Goal: Task Accomplishment & Management: Manage account settings

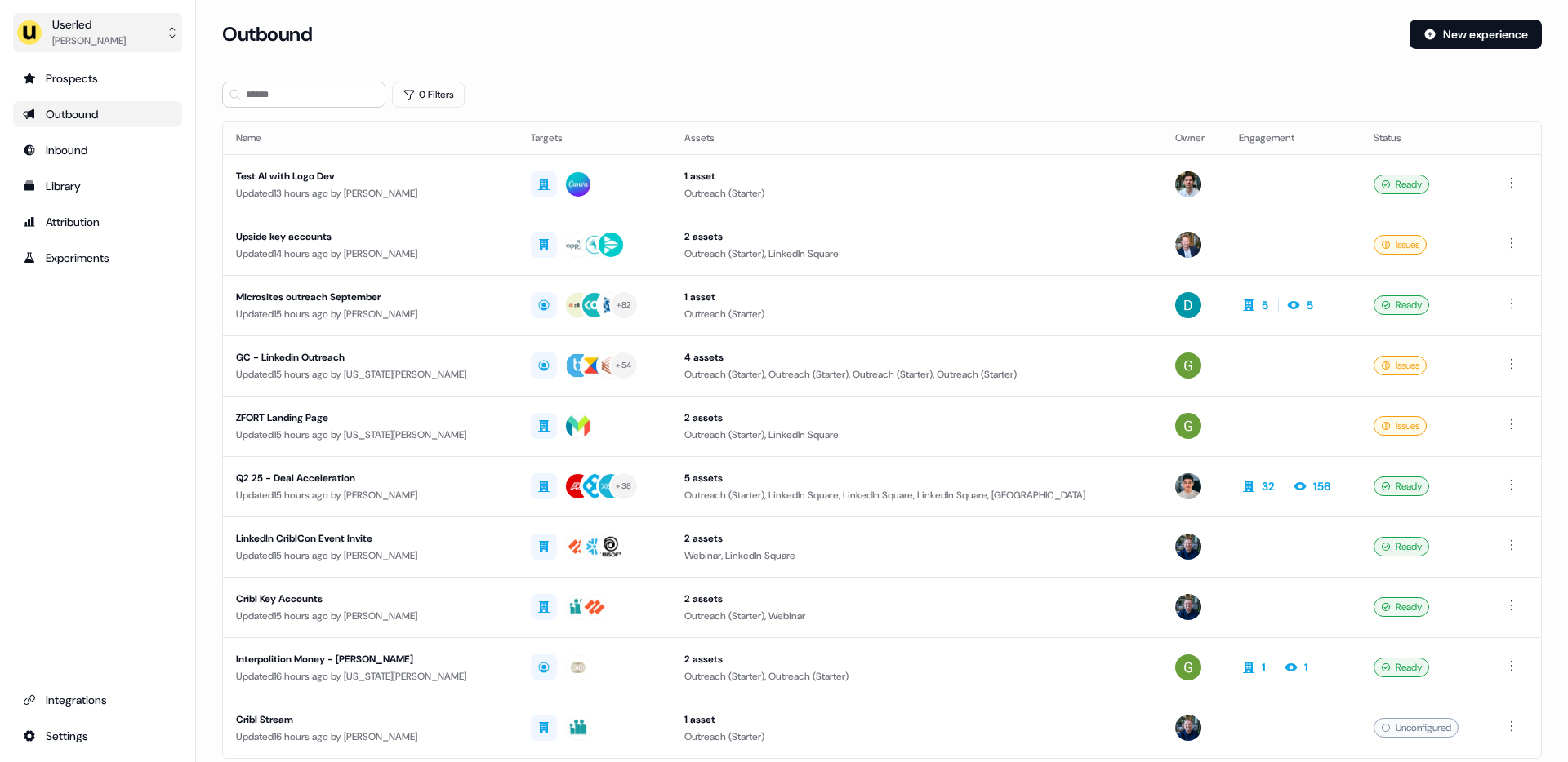
click at [83, 23] on div "Userled" at bounding box center [89, 25] width 73 height 17
click at [83, 75] on div "Impersonate (Admin)" at bounding box center [97, 76] width 155 height 29
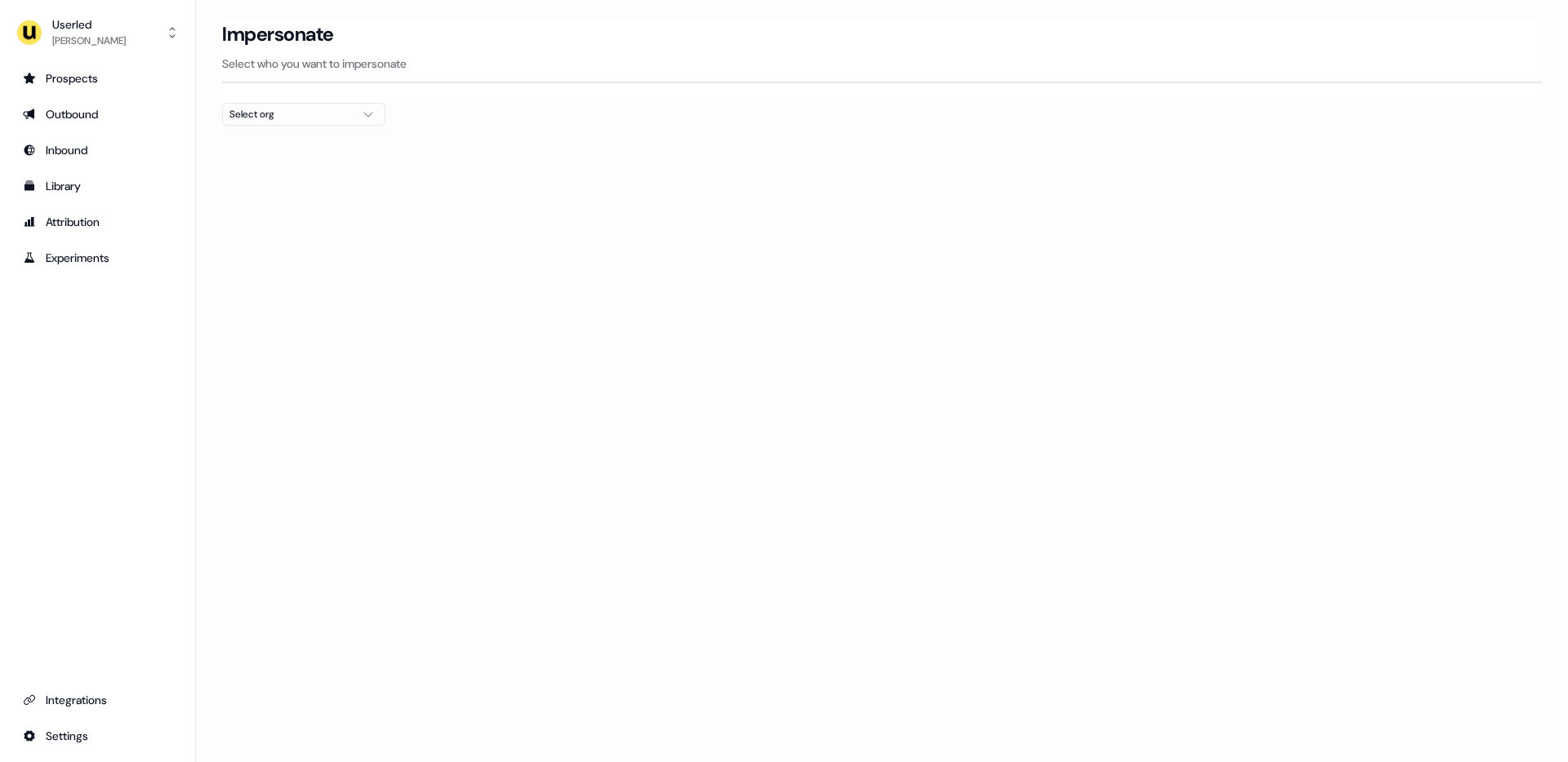
click at [326, 118] on div "Select org" at bounding box center [290, 114] width 123 height 17
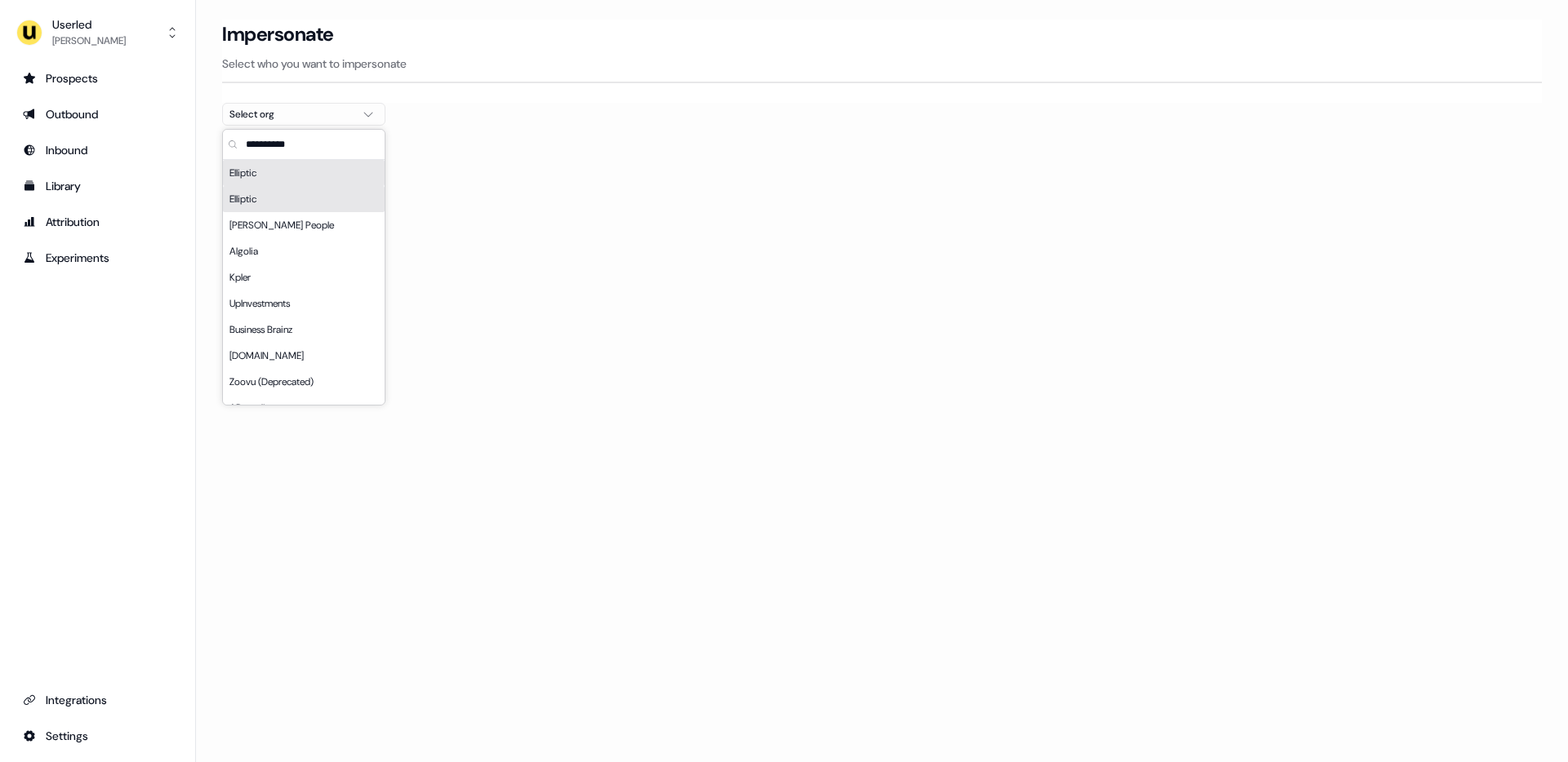
click at [295, 192] on div "Elliptic" at bounding box center [304, 198] width 162 height 26
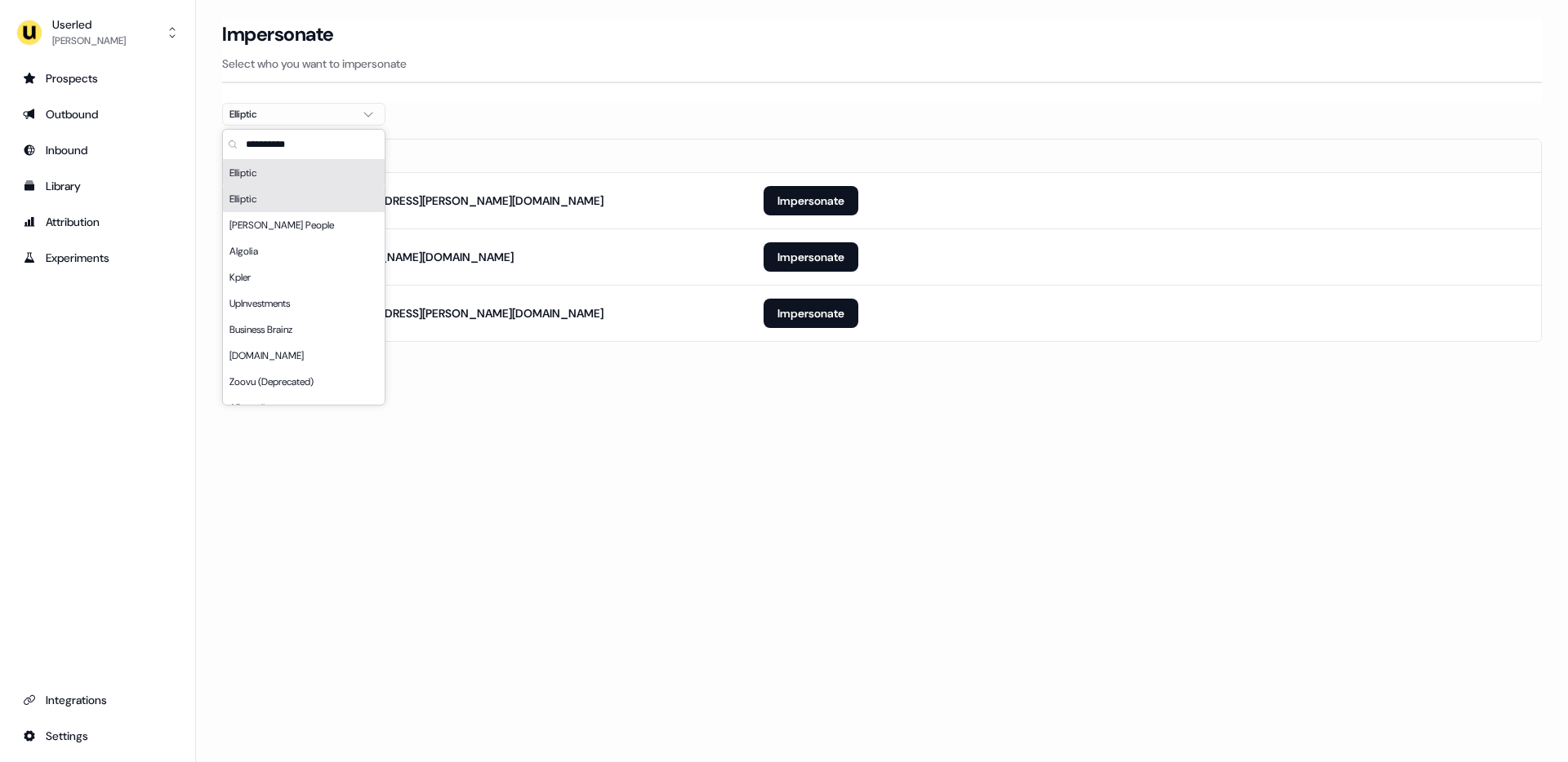
click at [295, 169] on div "Elliptic" at bounding box center [304, 173] width 162 height 26
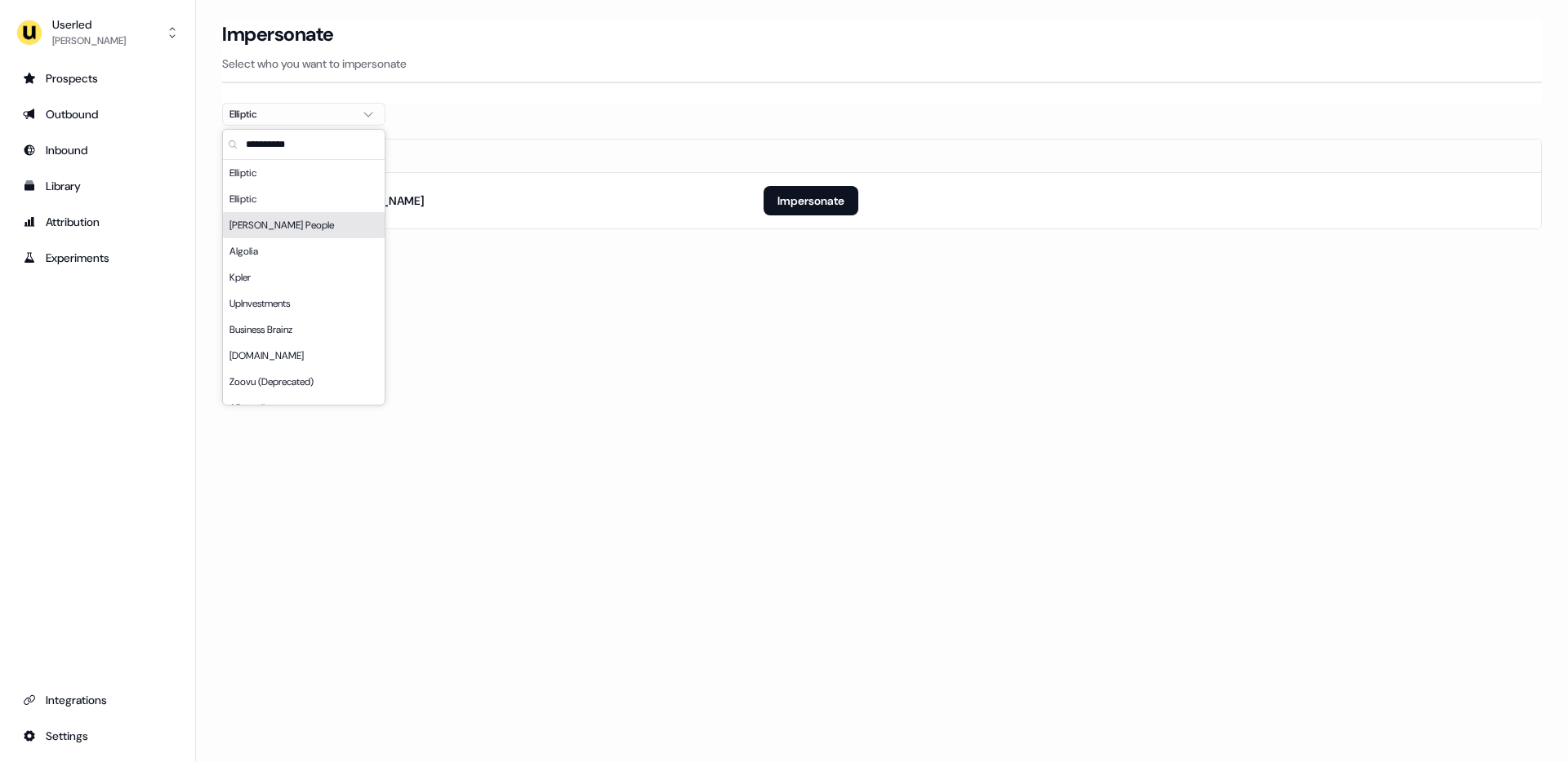
click at [513, 363] on div "Loading... Impersonate Select who you want to impersonate Elliptic Email [EMAIL…" at bounding box center [882, 381] width 1372 height 762
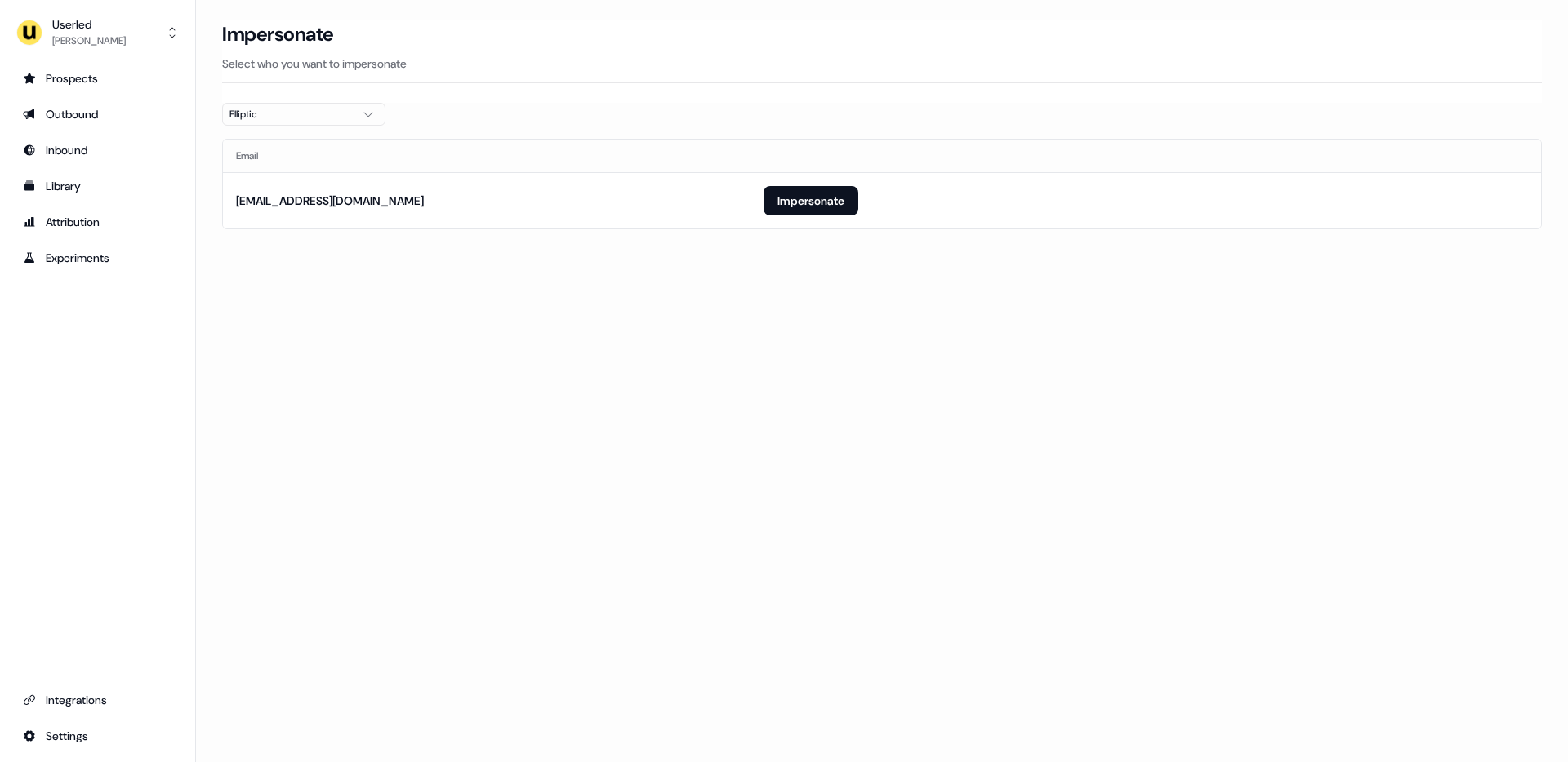
click at [312, 109] on div "Elliptic" at bounding box center [290, 114] width 123 height 17
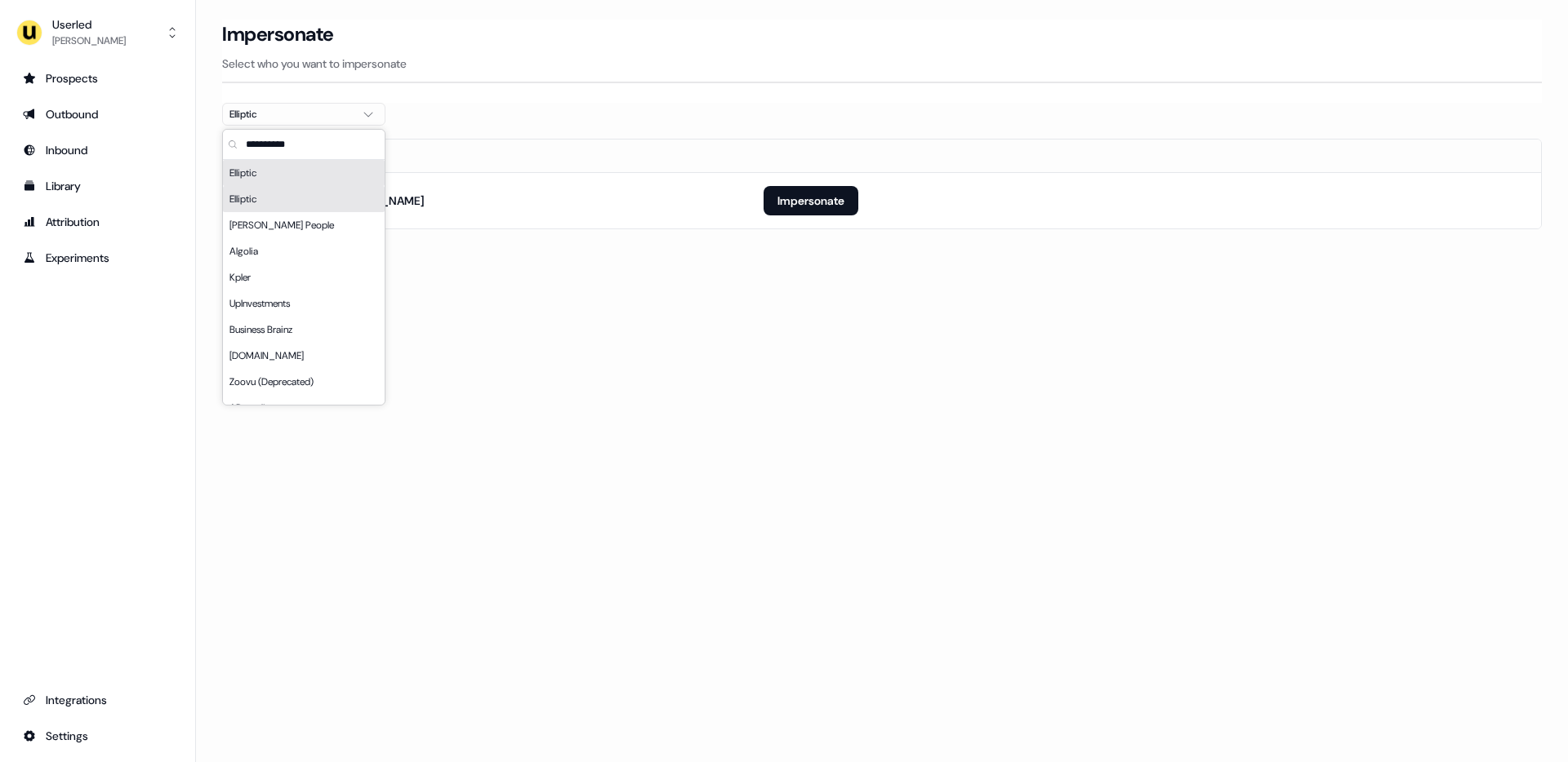
click at [279, 205] on div "Elliptic" at bounding box center [304, 198] width 162 height 26
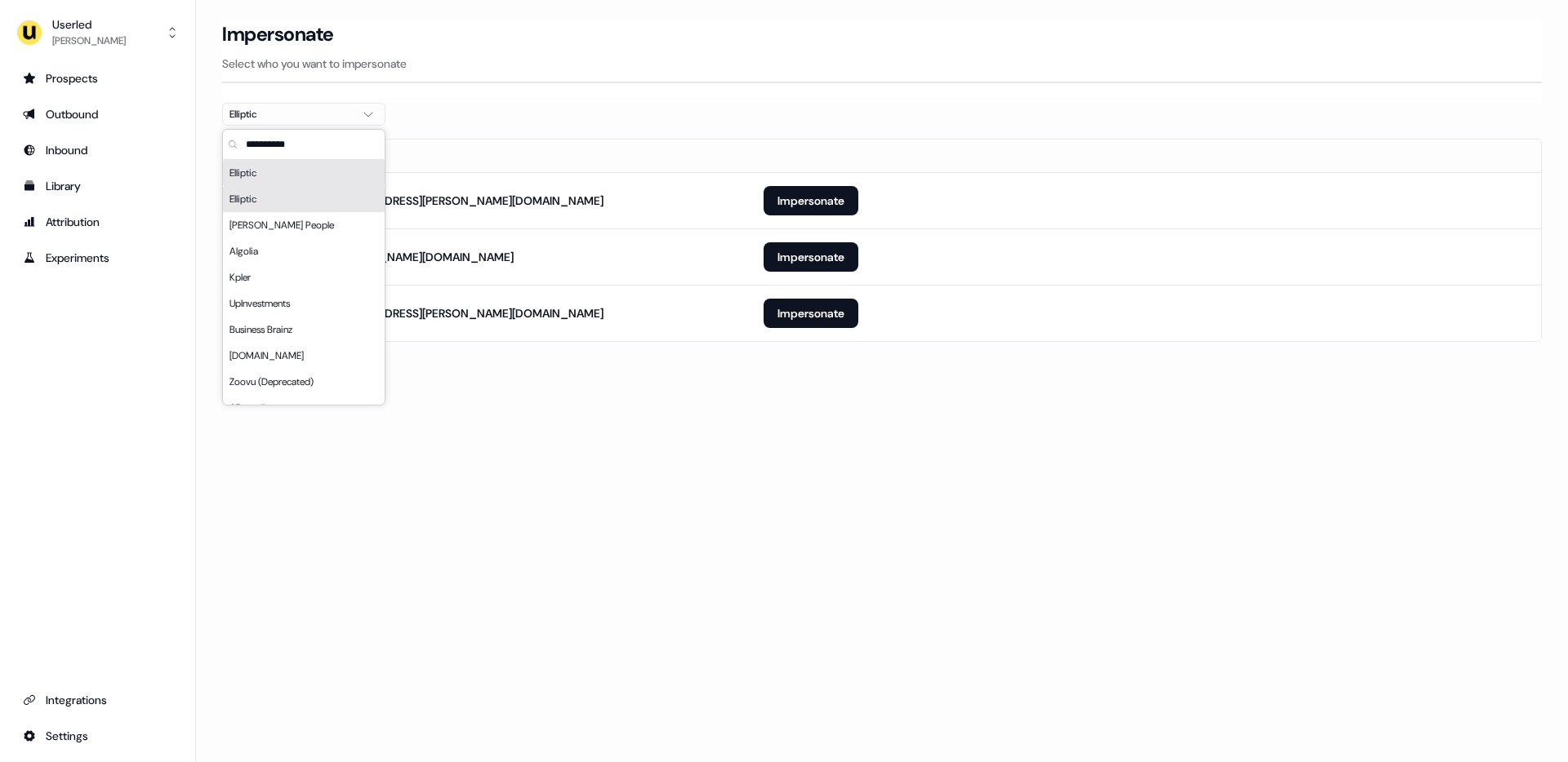
click at [288, 170] on div "Elliptic" at bounding box center [304, 173] width 162 height 26
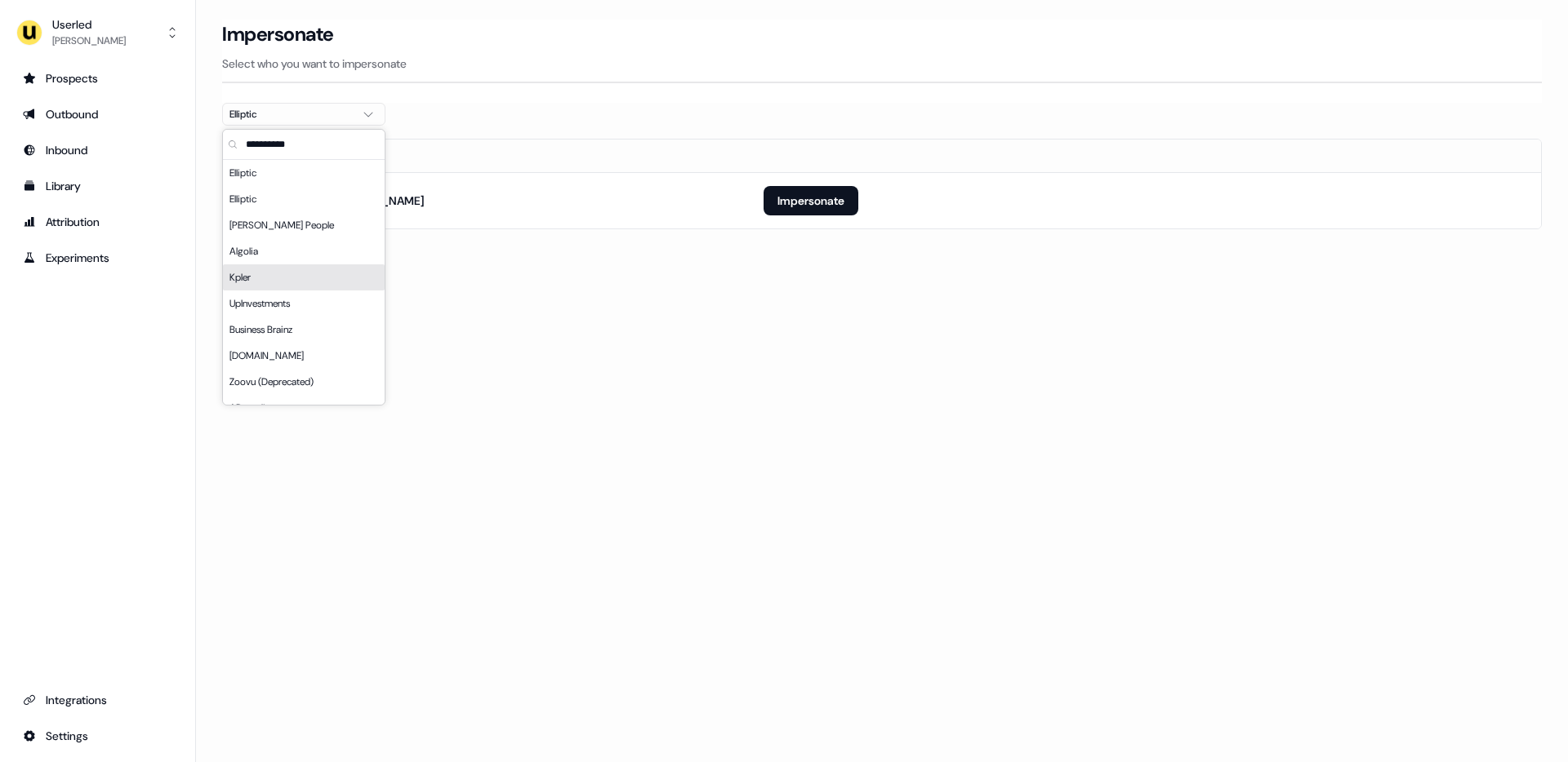
click at [472, 336] on div "Loading... Impersonate Select who you want to impersonate Elliptic Email [EMAIL…" at bounding box center [882, 381] width 1372 height 762
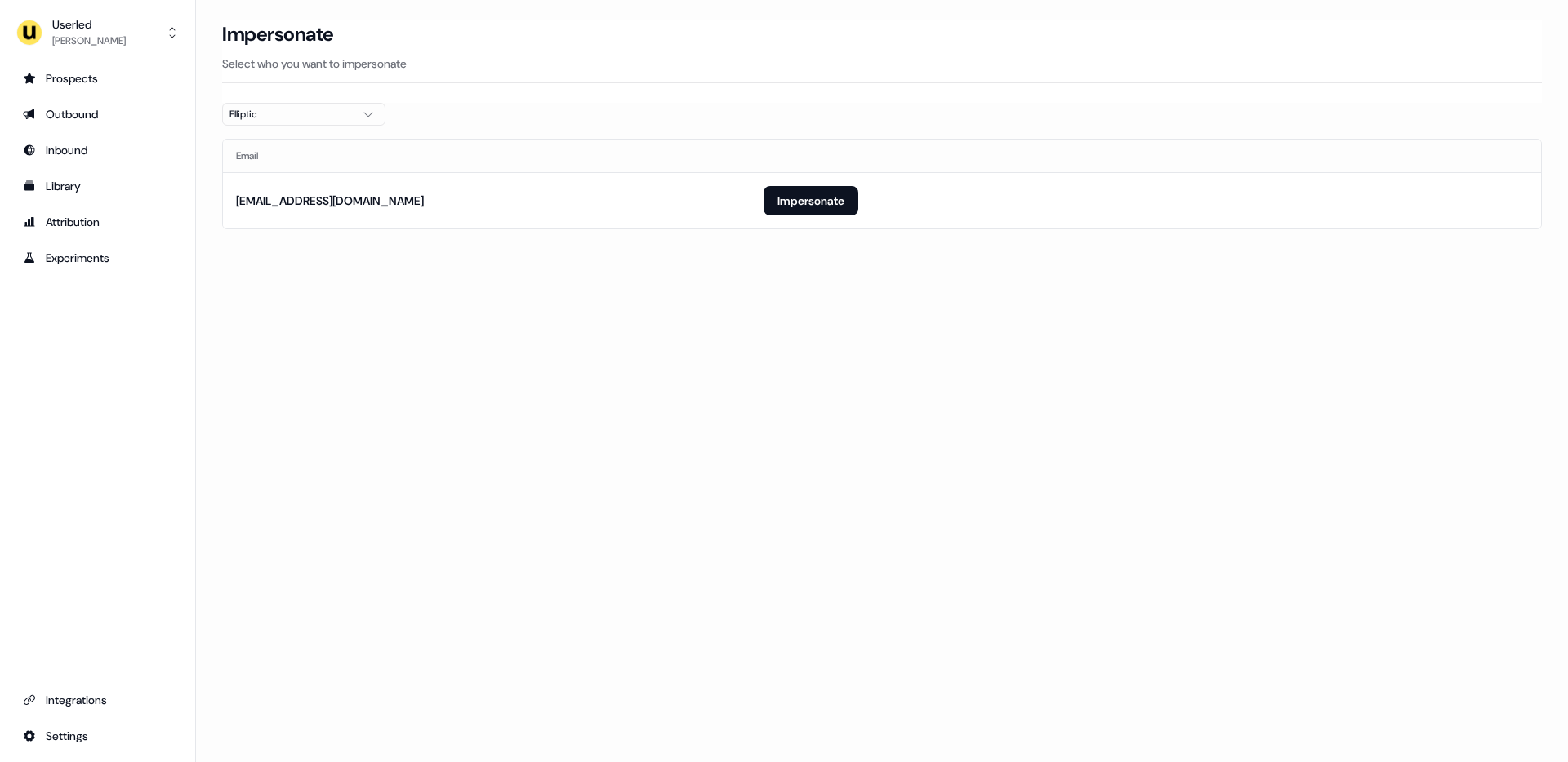
click at [312, 107] on div "Elliptic" at bounding box center [290, 114] width 123 height 17
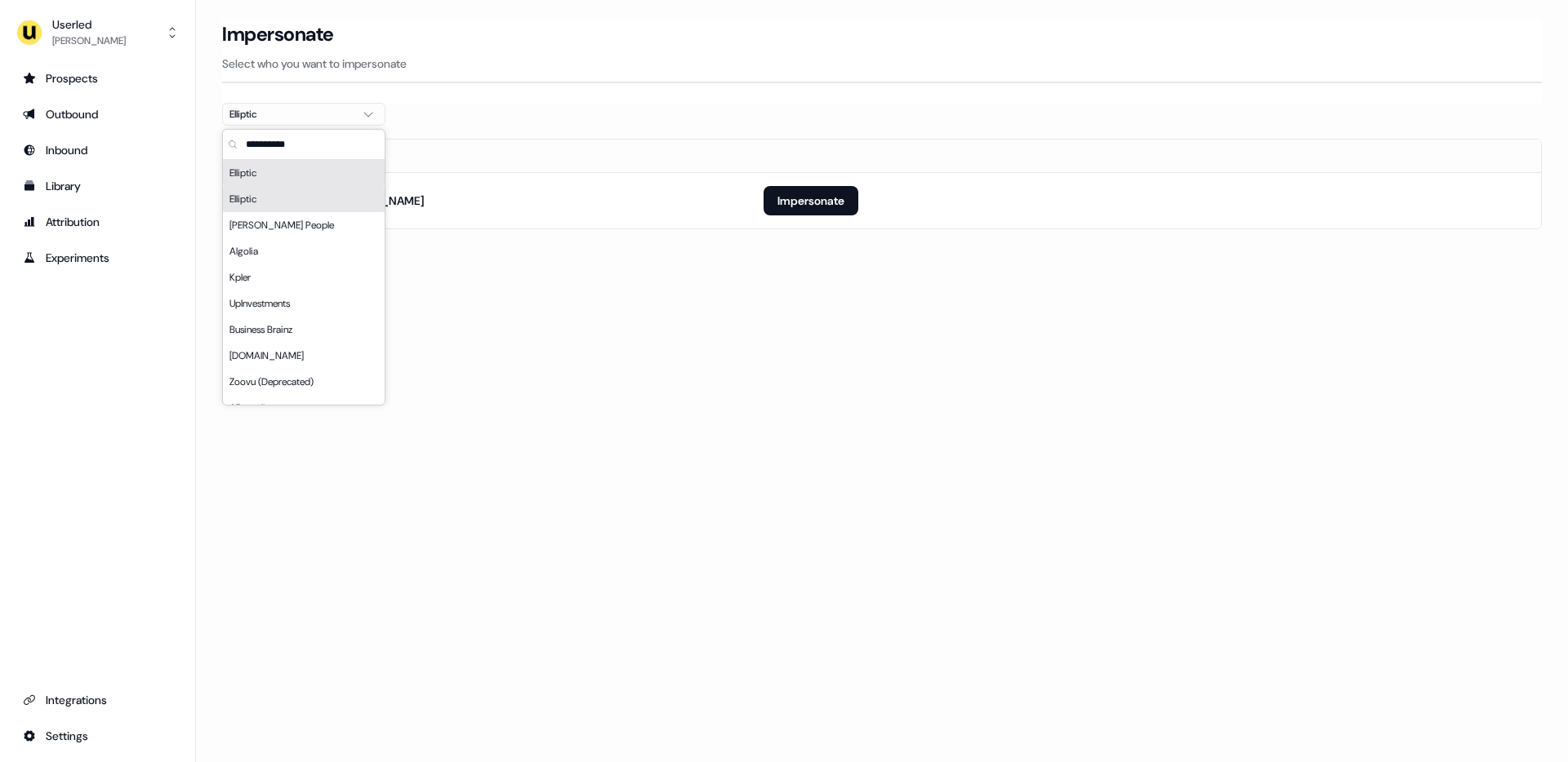
click at [285, 200] on div "Elliptic" at bounding box center [304, 198] width 162 height 26
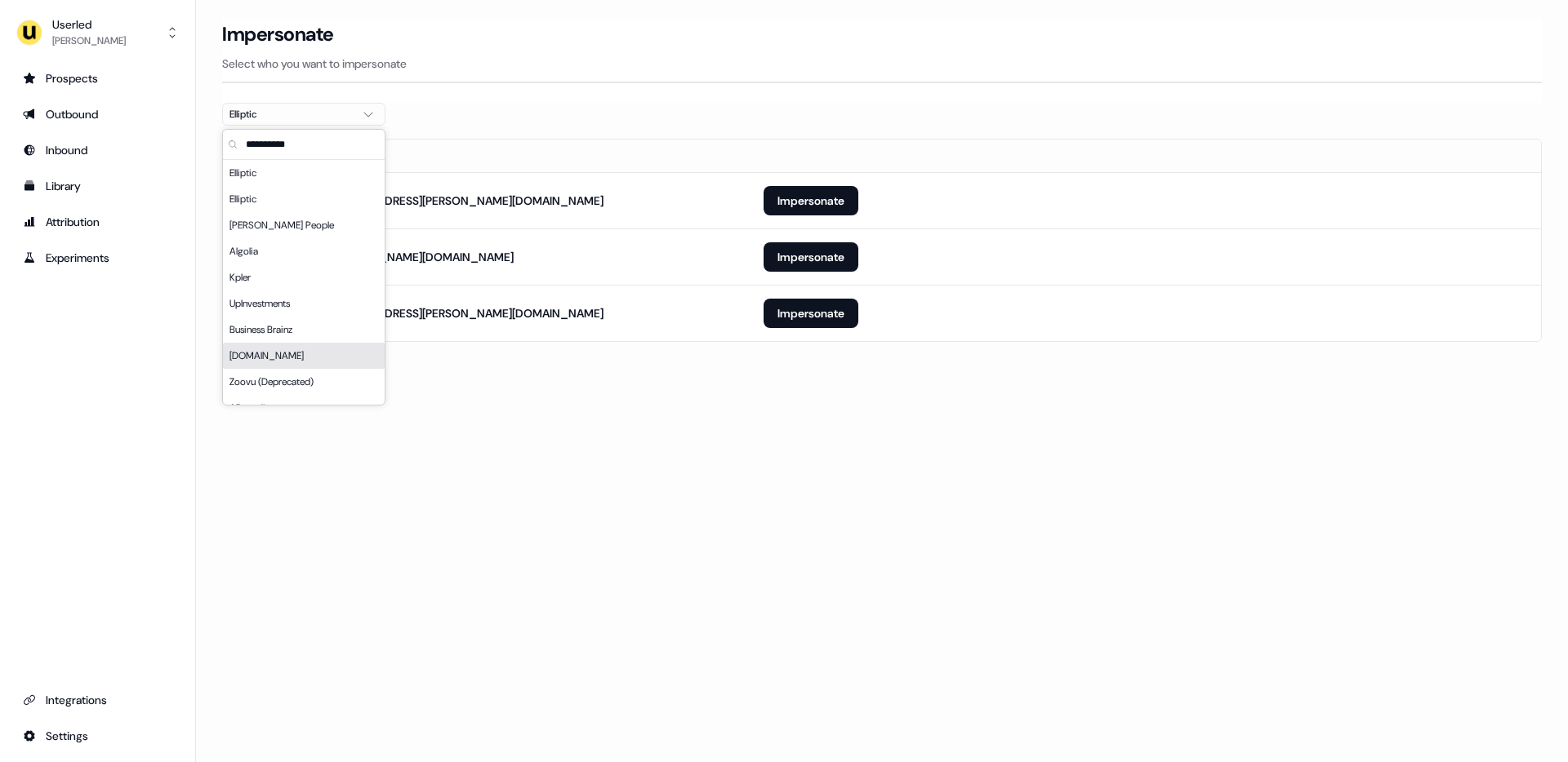
click at [484, 404] on div "Loading... Impersonate Select who you want to impersonate Elliptic Email [PERSO…" at bounding box center [882, 381] width 1372 height 762
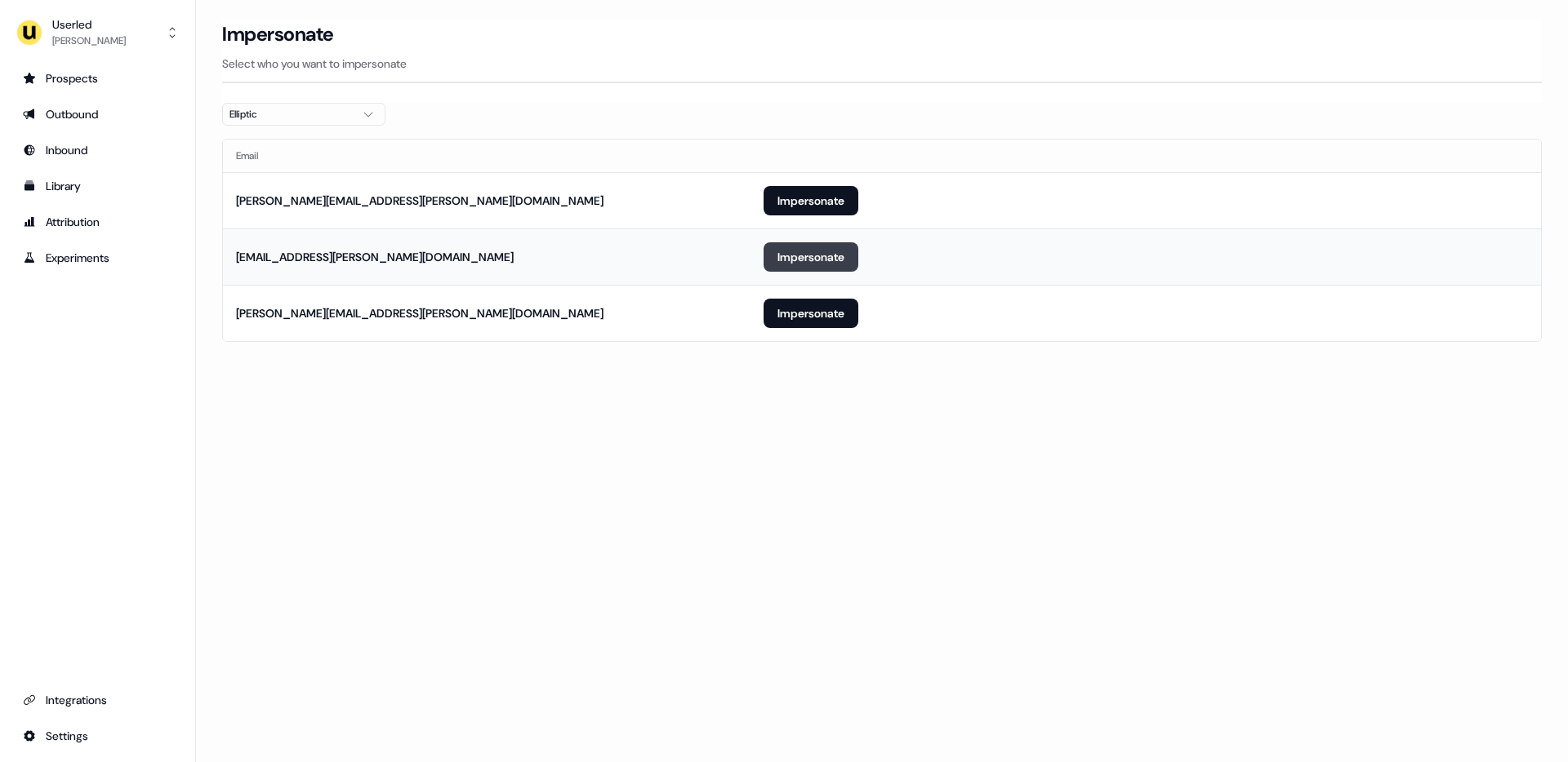
click at [793, 259] on button "Impersonate" at bounding box center [811, 257] width 95 height 29
